Goal: Find specific page/section: Find specific page/section

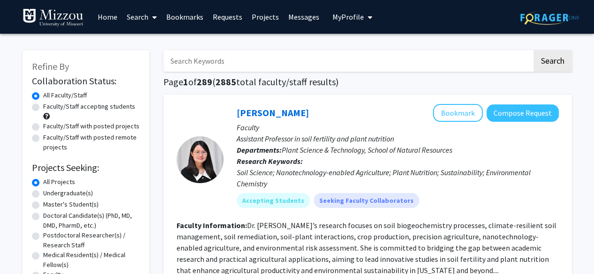
click at [113, 107] on label "Faculty/Staff accepting students" at bounding box center [89, 107] width 92 height 10
click at [49, 107] on input "Faculty/Staff accepting students" at bounding box center [46, 105] width 6 height 6
radio input "true"
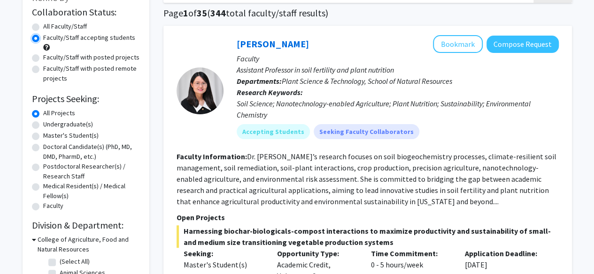
scroll to position [70, 0]
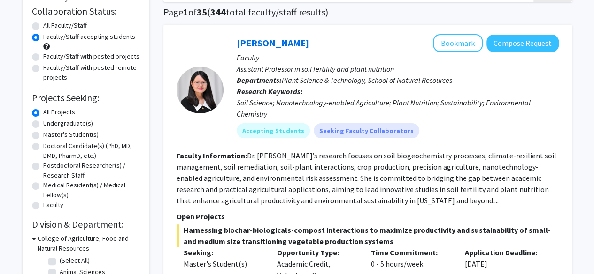
click at [81, 122] on label "Undergraduate(s)" at bounding box center [68, 124] width 50 height 10
click at [49, 122] on input "Undergraduate(s)" at bounding box center [46, 122] width 6 height 6
radio input "true"
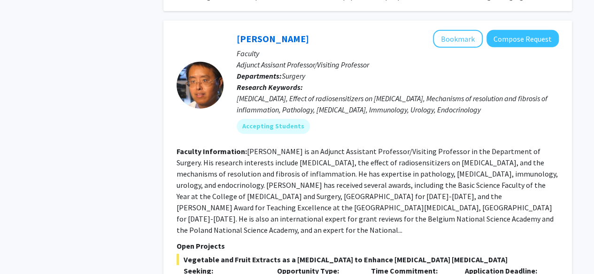
scroll to position [1349, 0]
